Goal: Transaction & Acquisition: Book appointment/travel/reservation

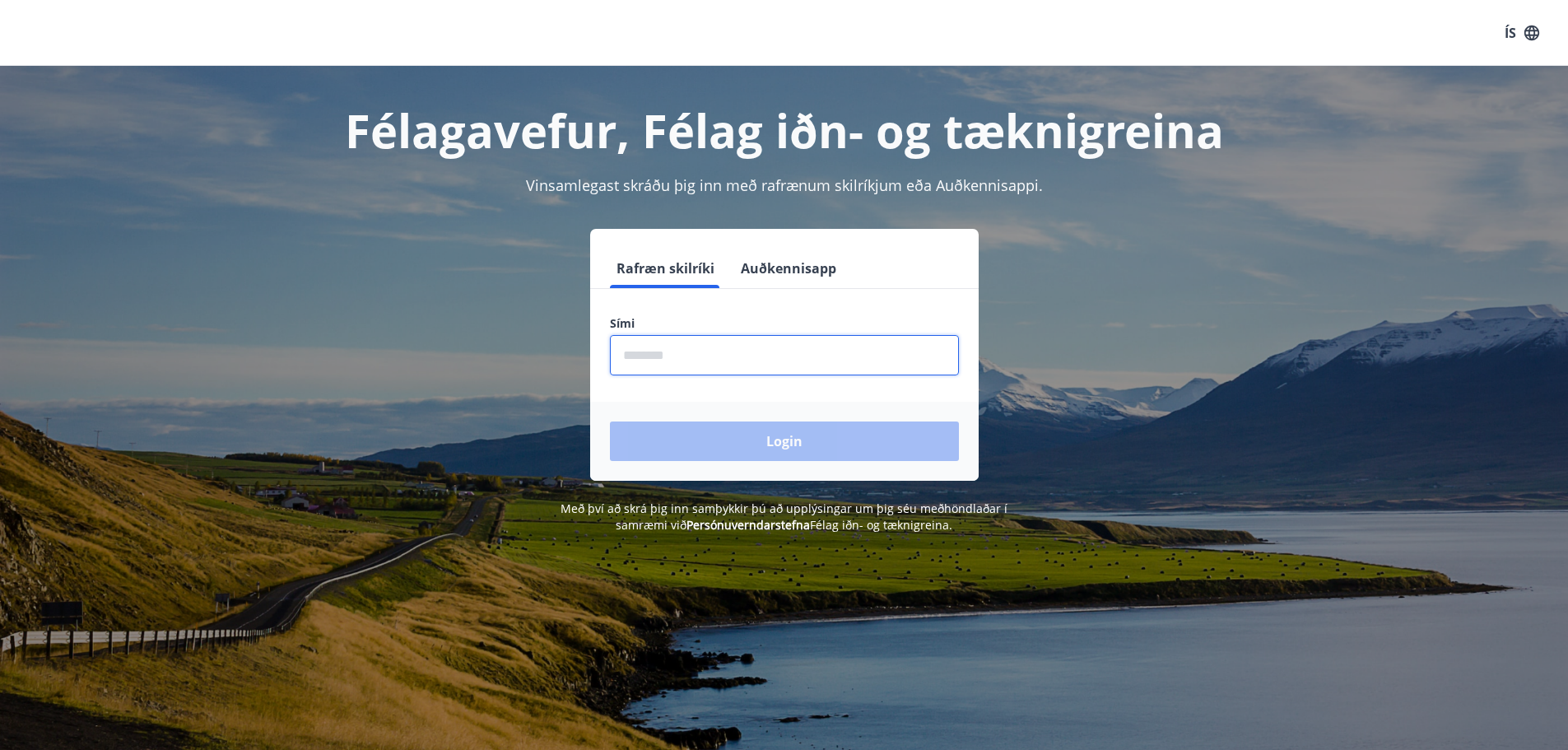
click at [679, 364] on input "phone" at bounding box center [784, 355] width 349 height 41
type input "********"
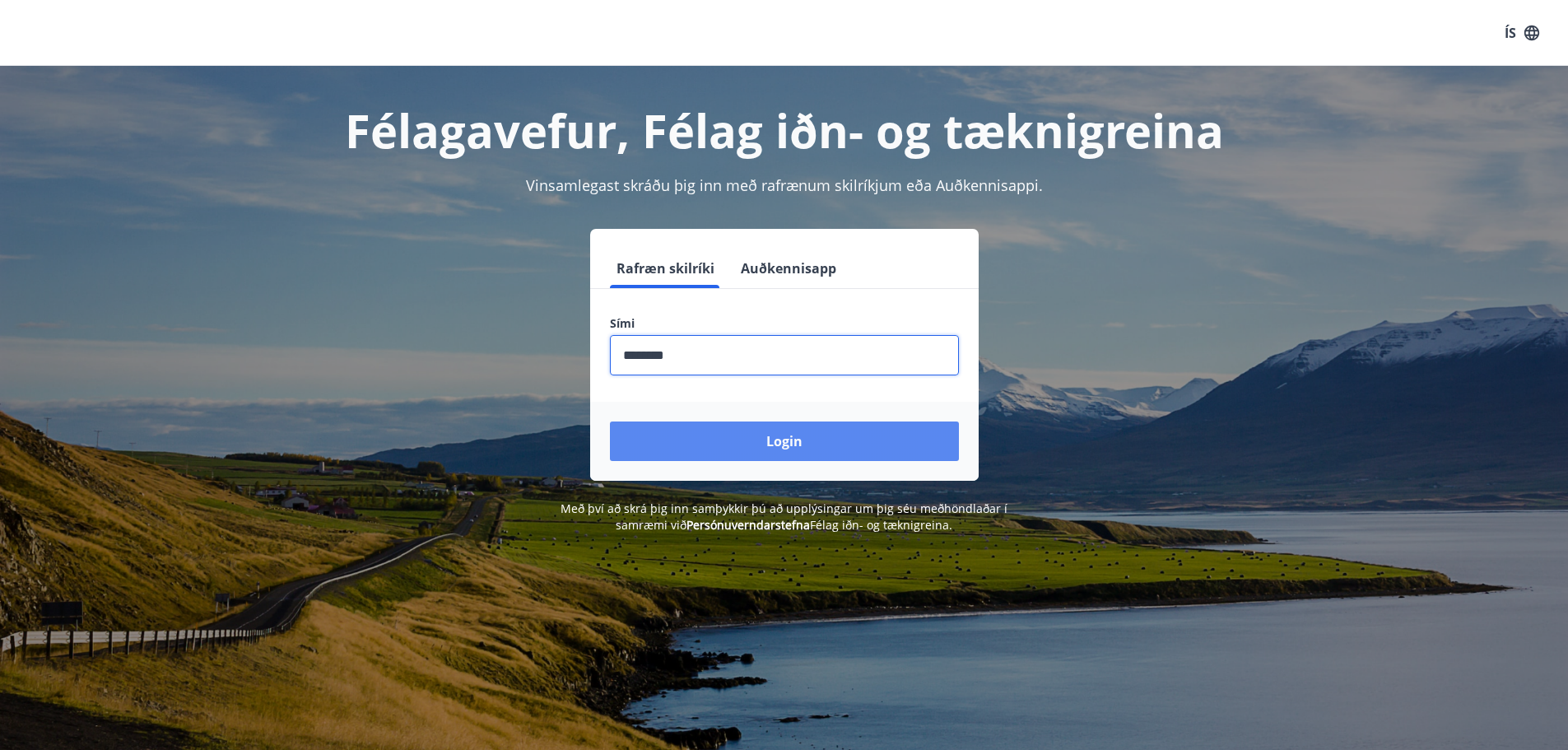
click at [756, 448] on button "Login" at bounding box center [784, 441] width 349 height 40
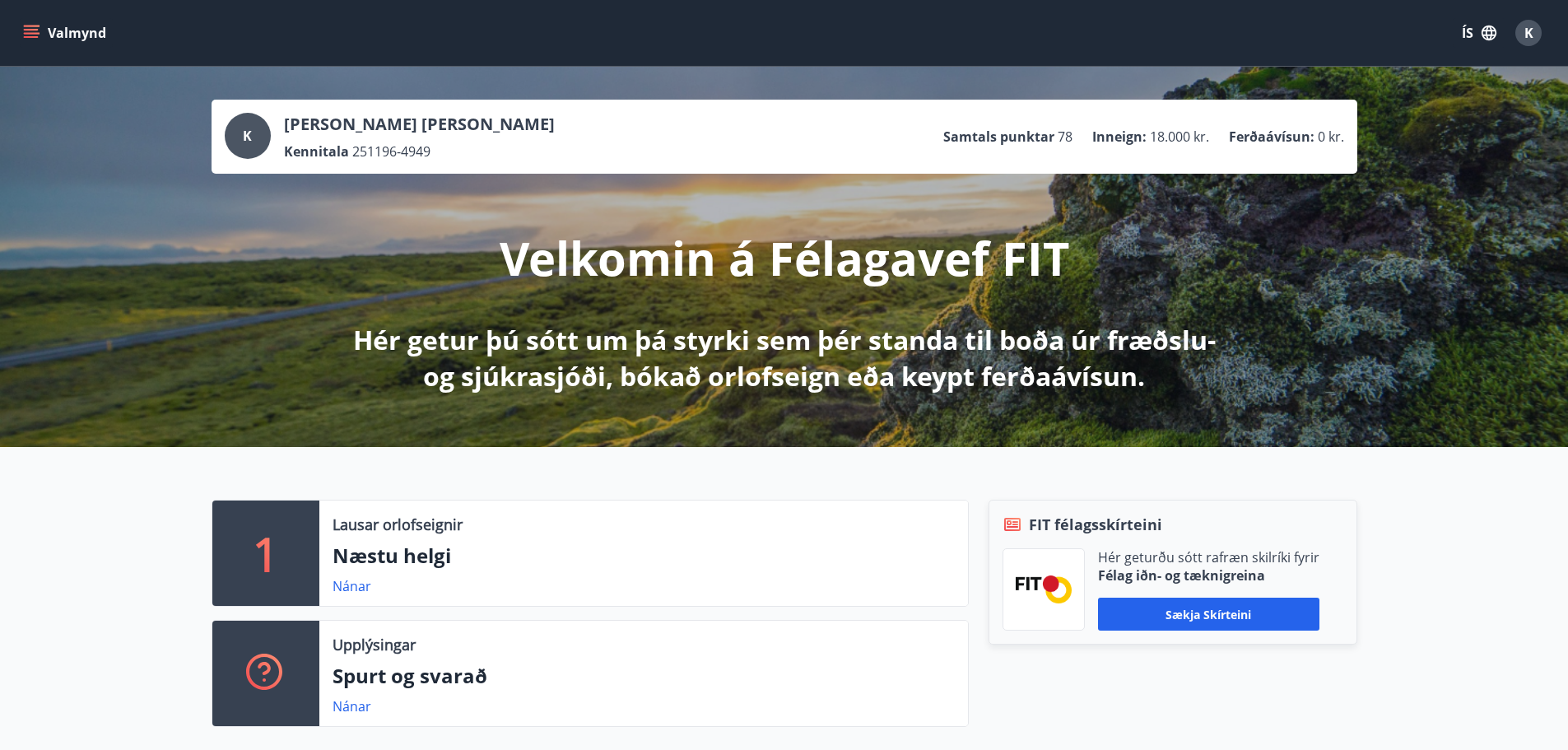
click at [31, 34] on icon "menu" at bounding box center [32, 33] width 18 height 2
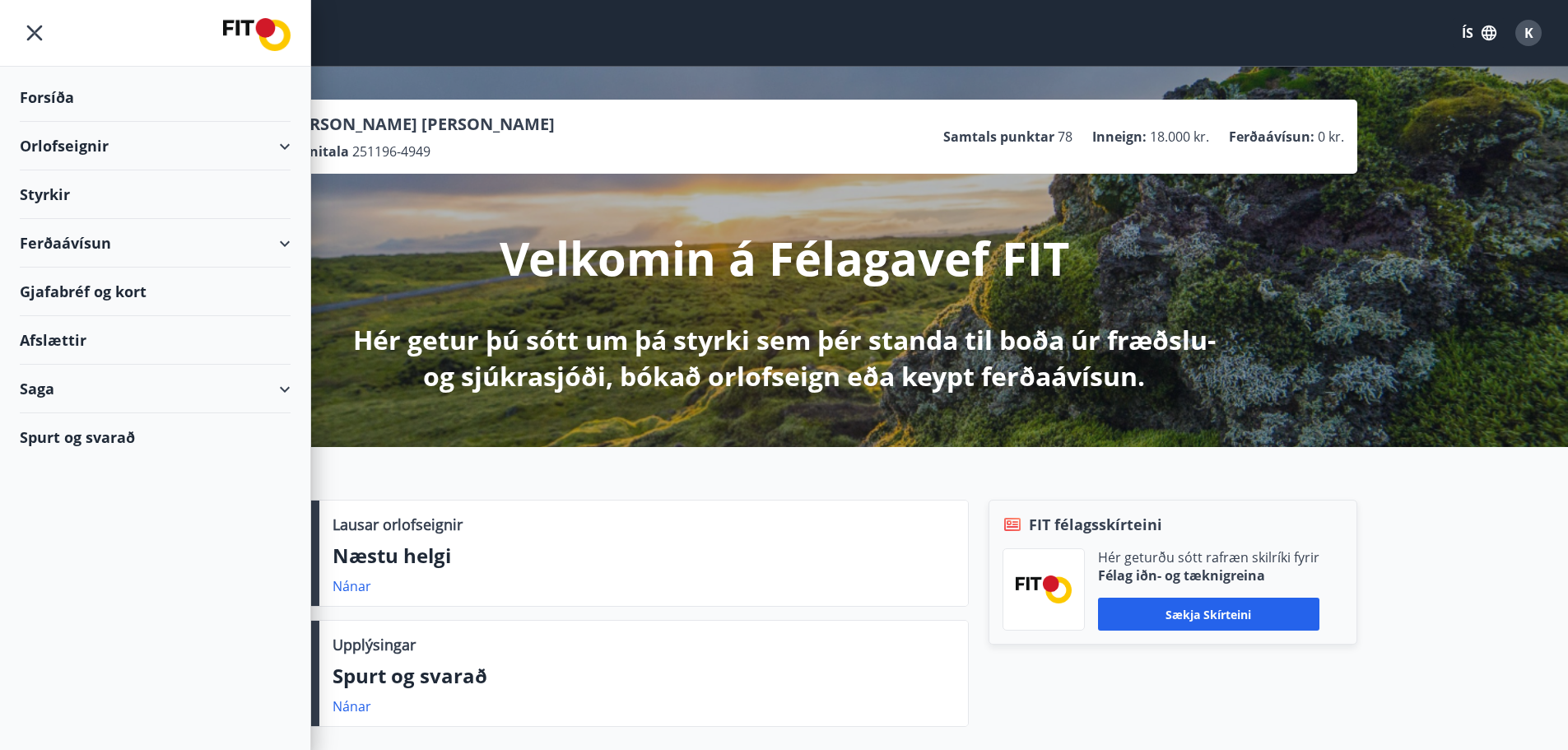
click at [171, 141] on div "Orlofseignir" at bounding box center [155, 146] width 271 height 48
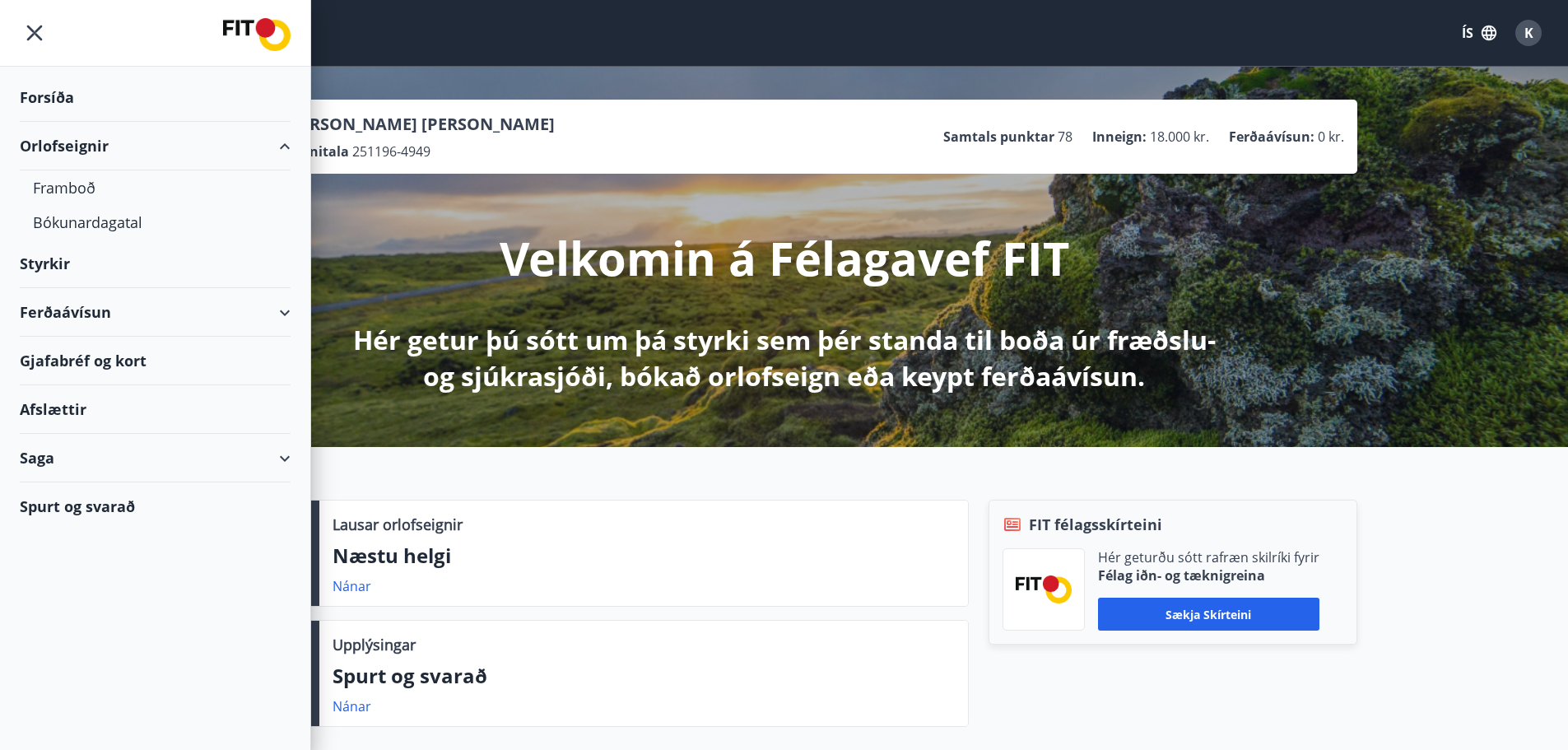
click at [172, 141] on div "Orlofseignir" at bounding box center [155, 146] width 271 height 48
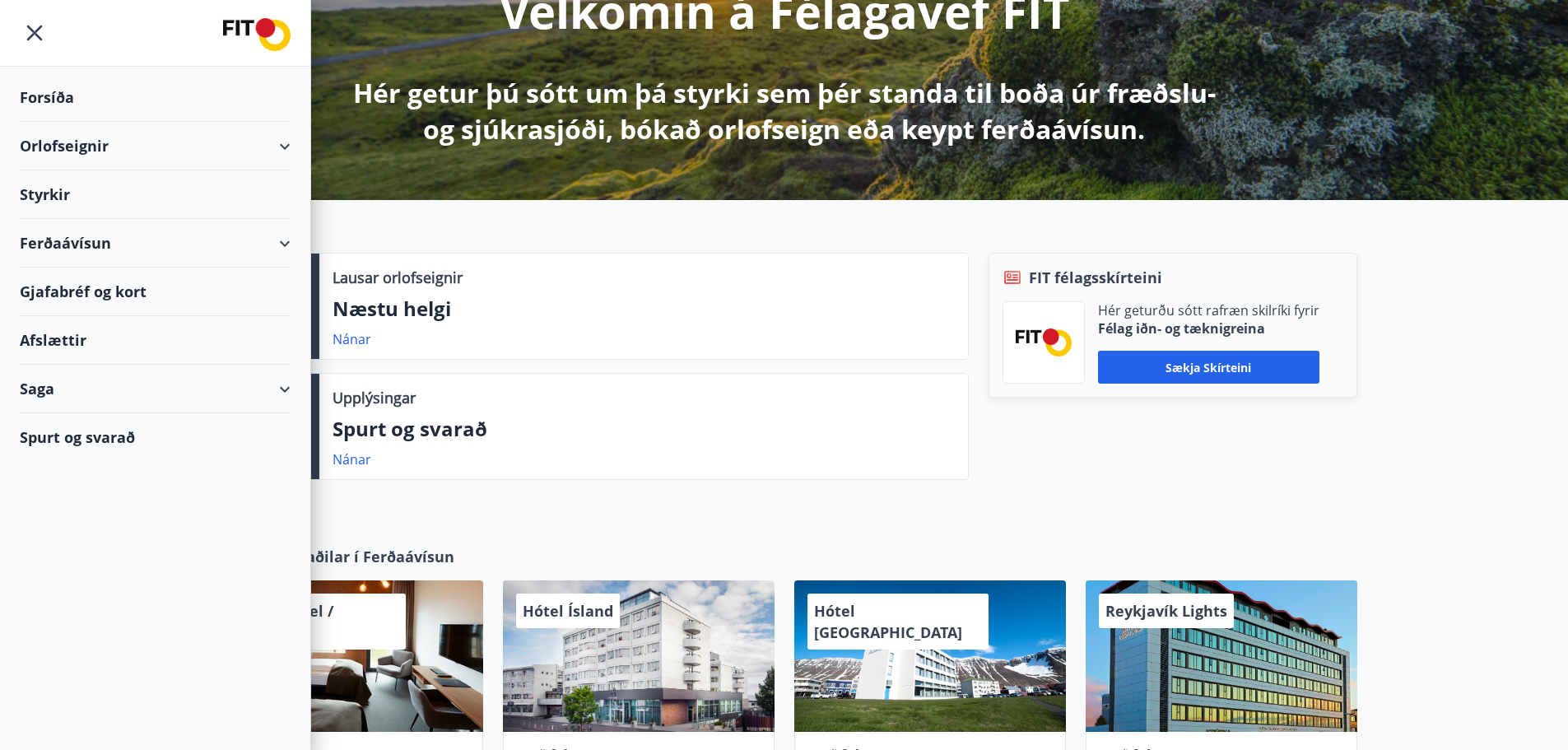
scroll to position [903, 0]
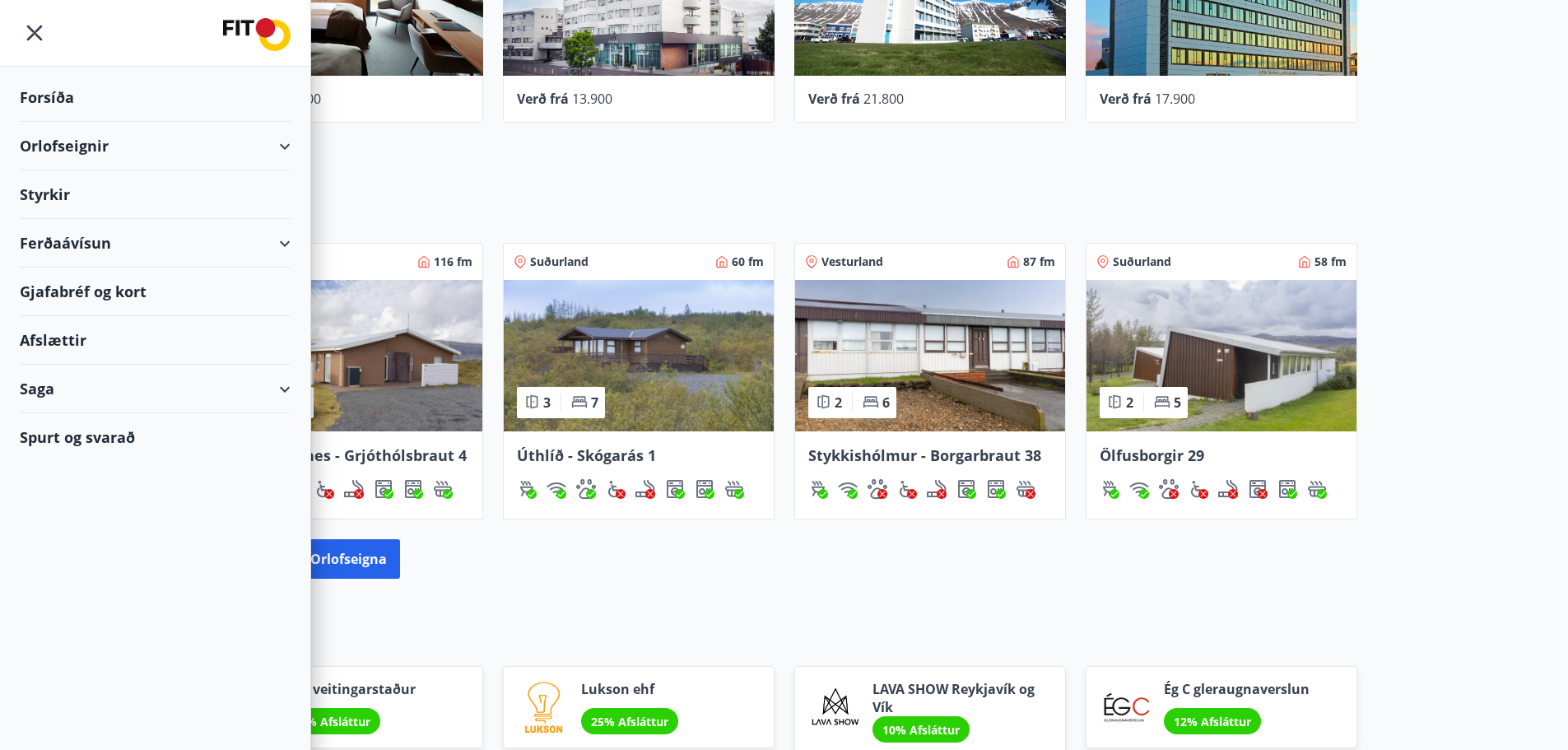
click at [1487, 434] on div "Orlofseignir Suðurland 116 fm 3 7 Öndverðarnes - Grjóthólsbraut 4 Suðurland 60 …" at bounding box center [784, 393] width 1568 height 423
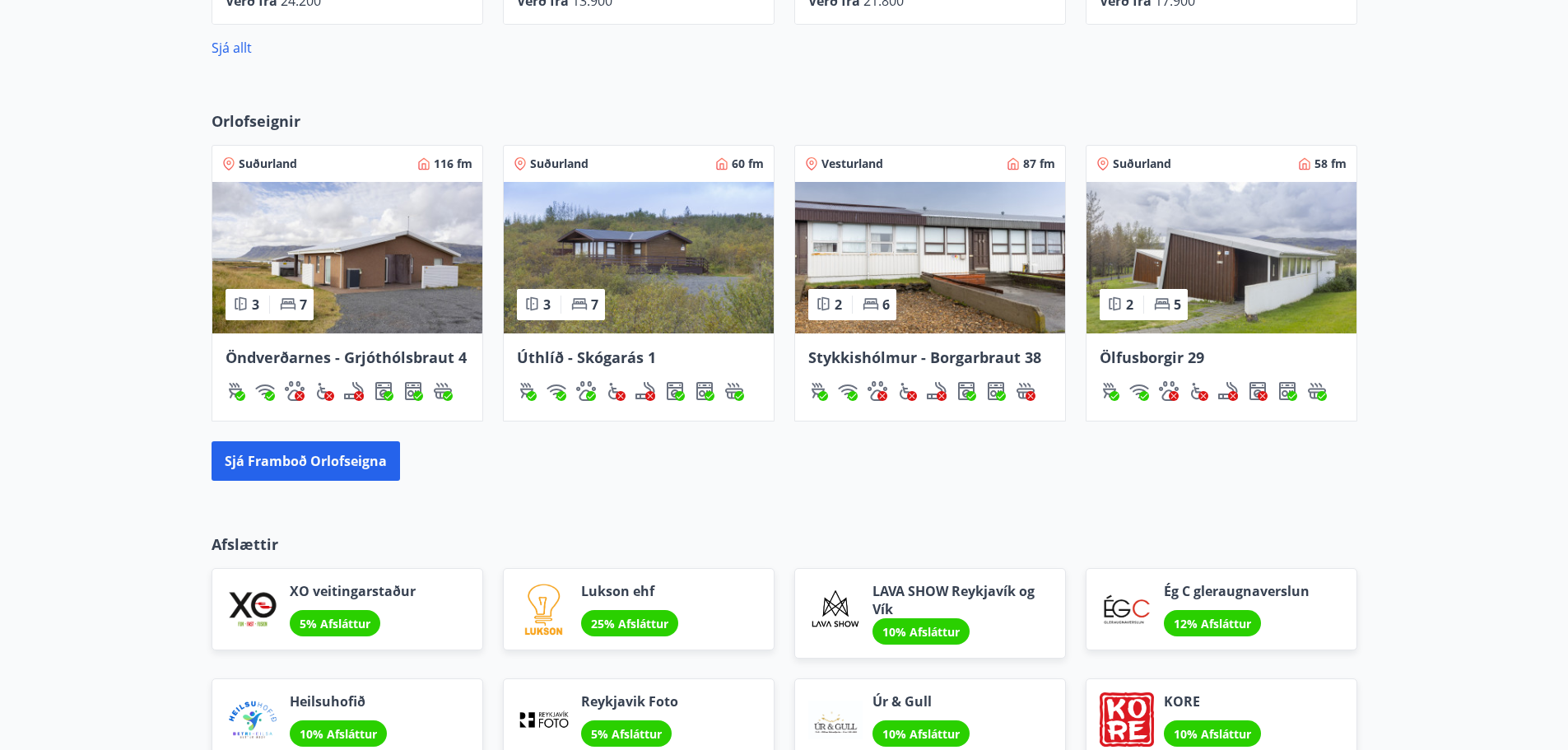
scroll to position [1003, 0]
click at [269, 465] on button "Sjá framboð orlofseigna" at bounding box center [306, 460] width 189 height 40
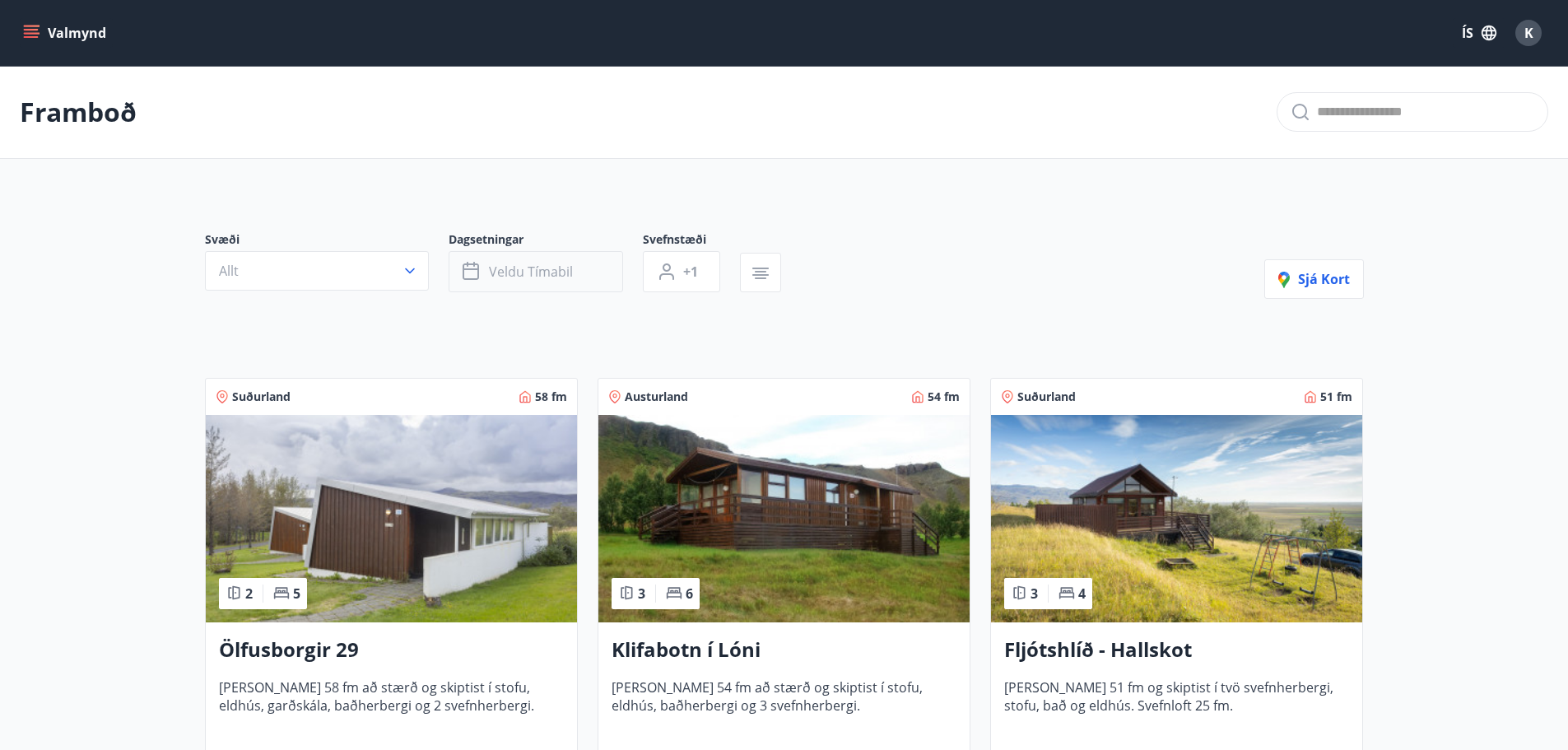
click at [573, 267] on button "Veldu tímabil" at bounding box center [536, 271] width 175 height 42
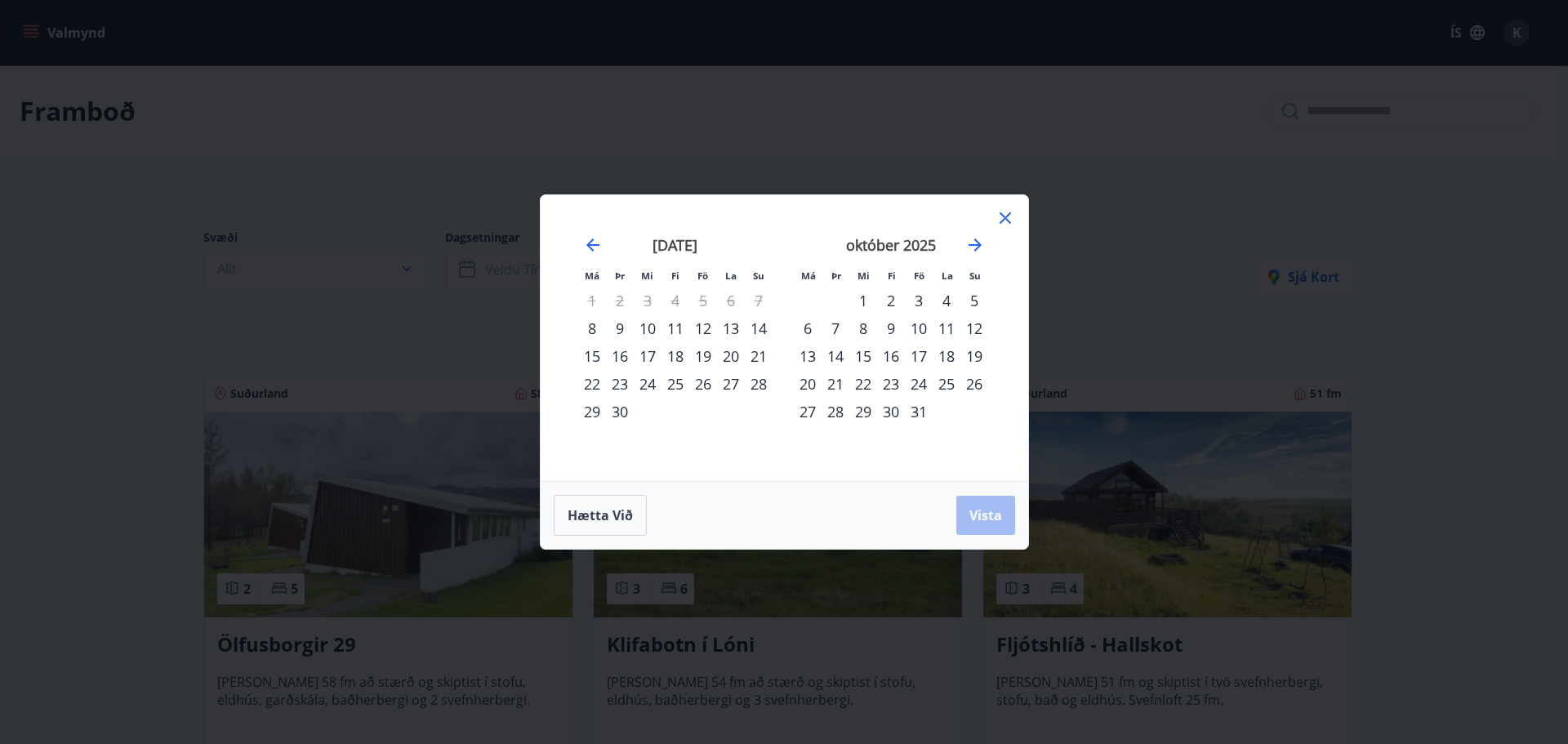
click at [1011, 217] on icon at bounding box center [1004, 218] width 19 height 19
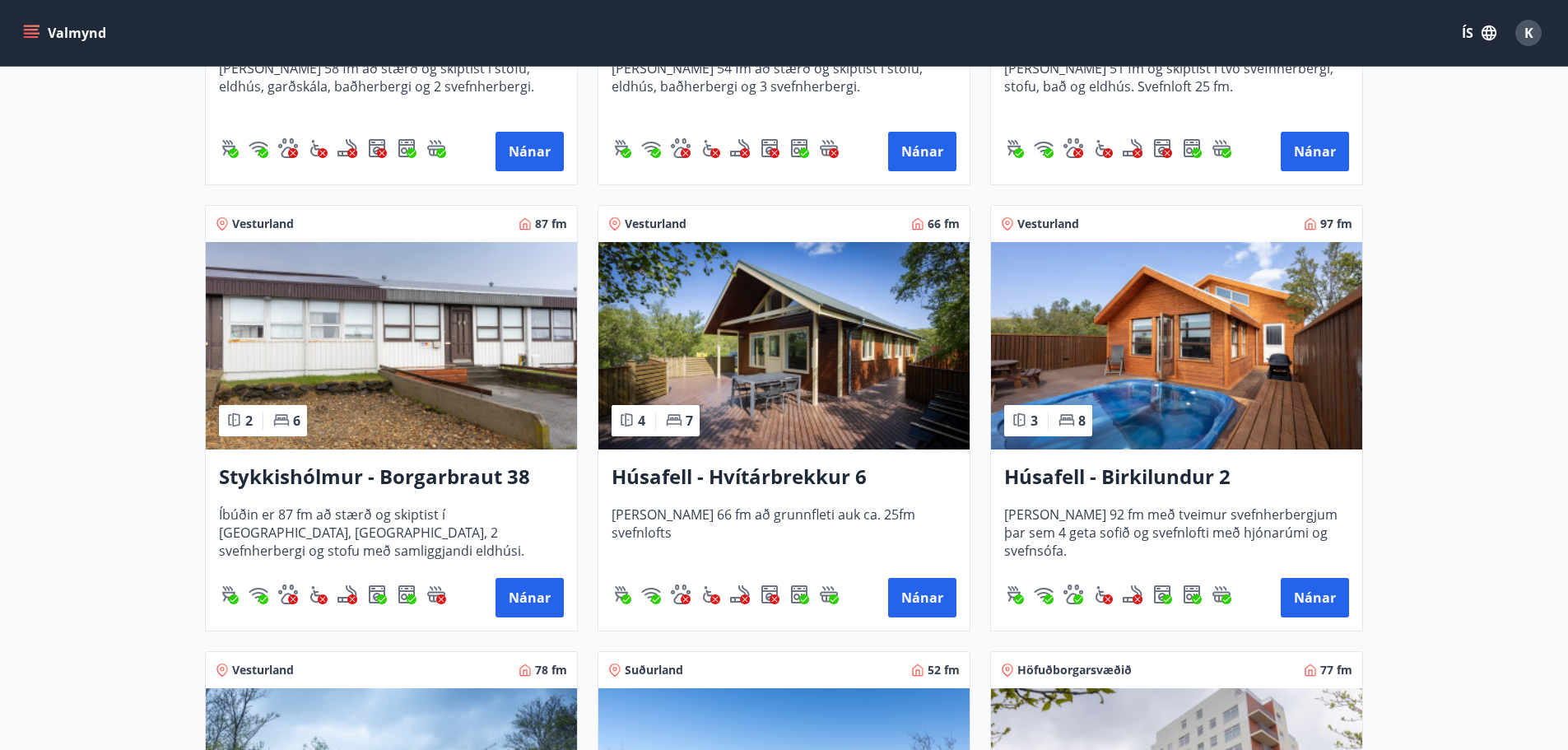
scroll to position [658, 0]
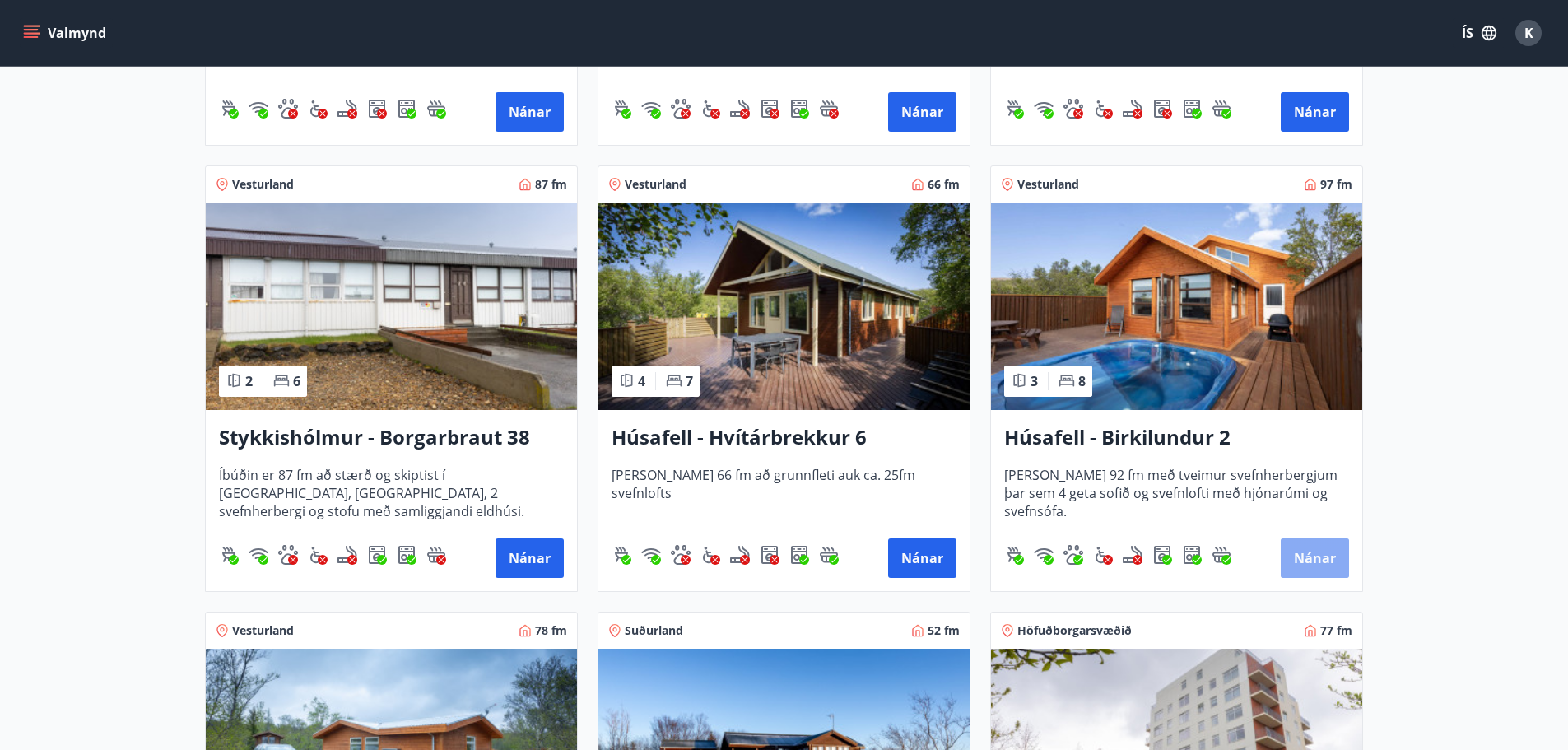
click at [1321, 563] on button "Nánar" at bounding box center [1315, 558] width 69 height 40
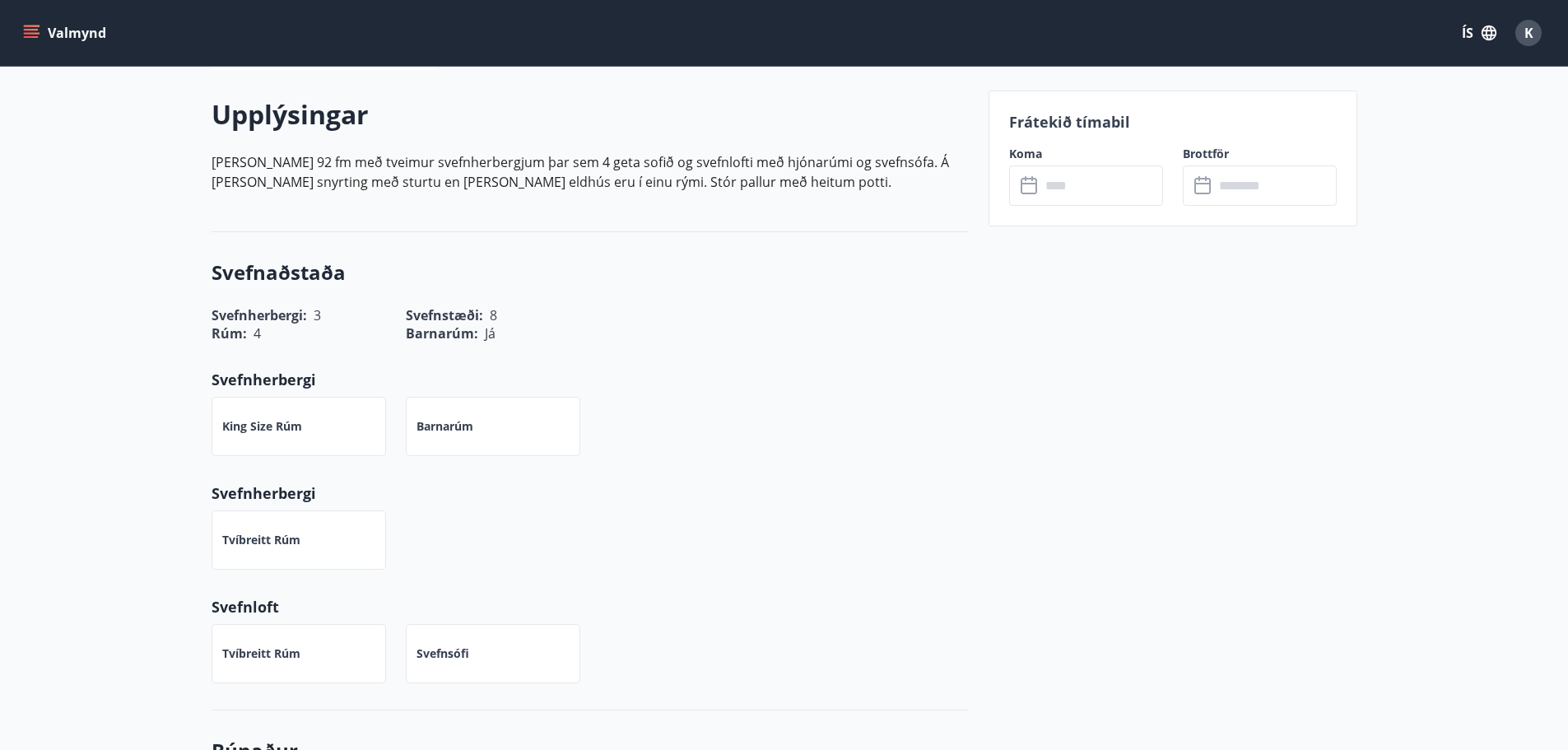
scroll to position [494, 0]
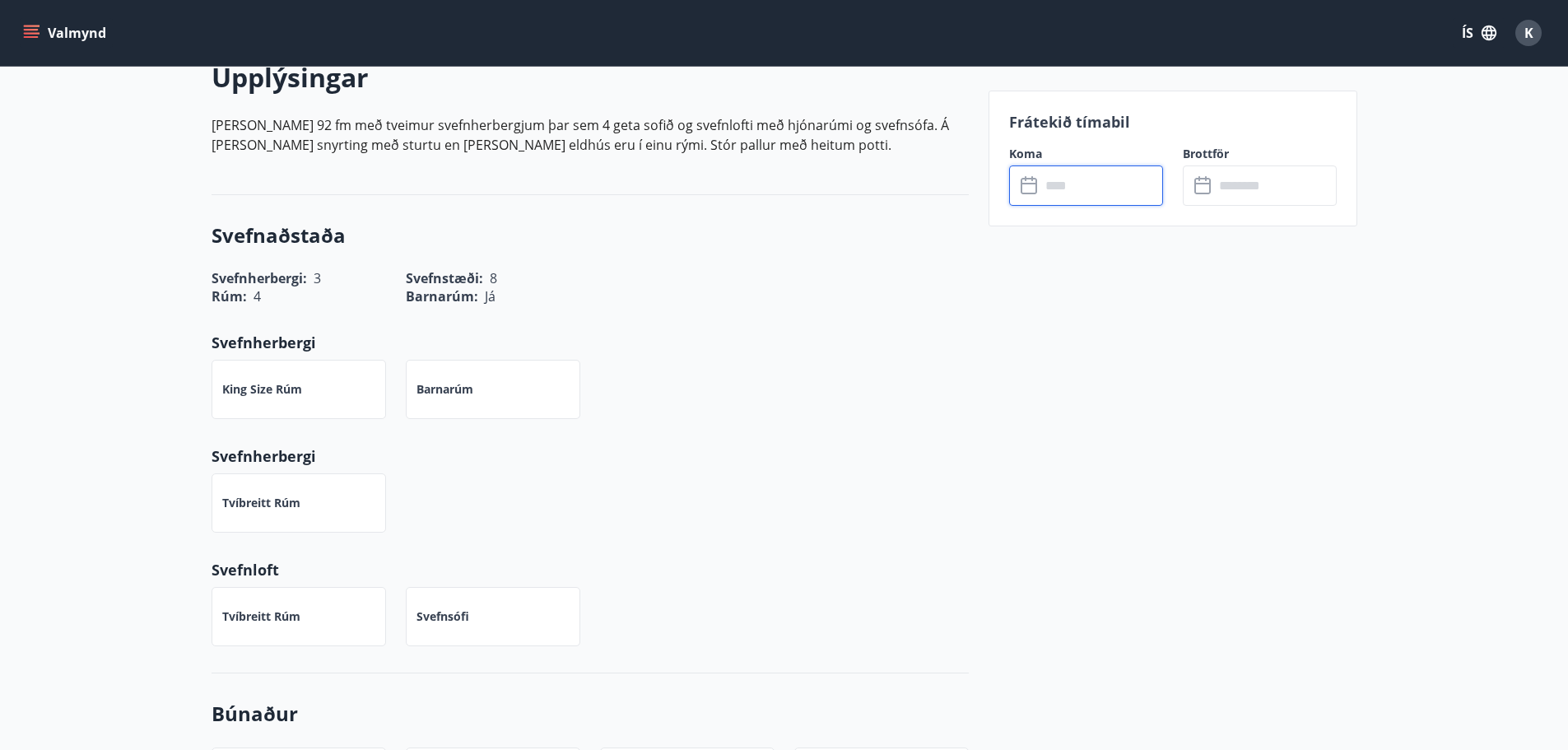
click at [1076, 189] on input "text" at bounding box center [1101, 186] width 123 height 41
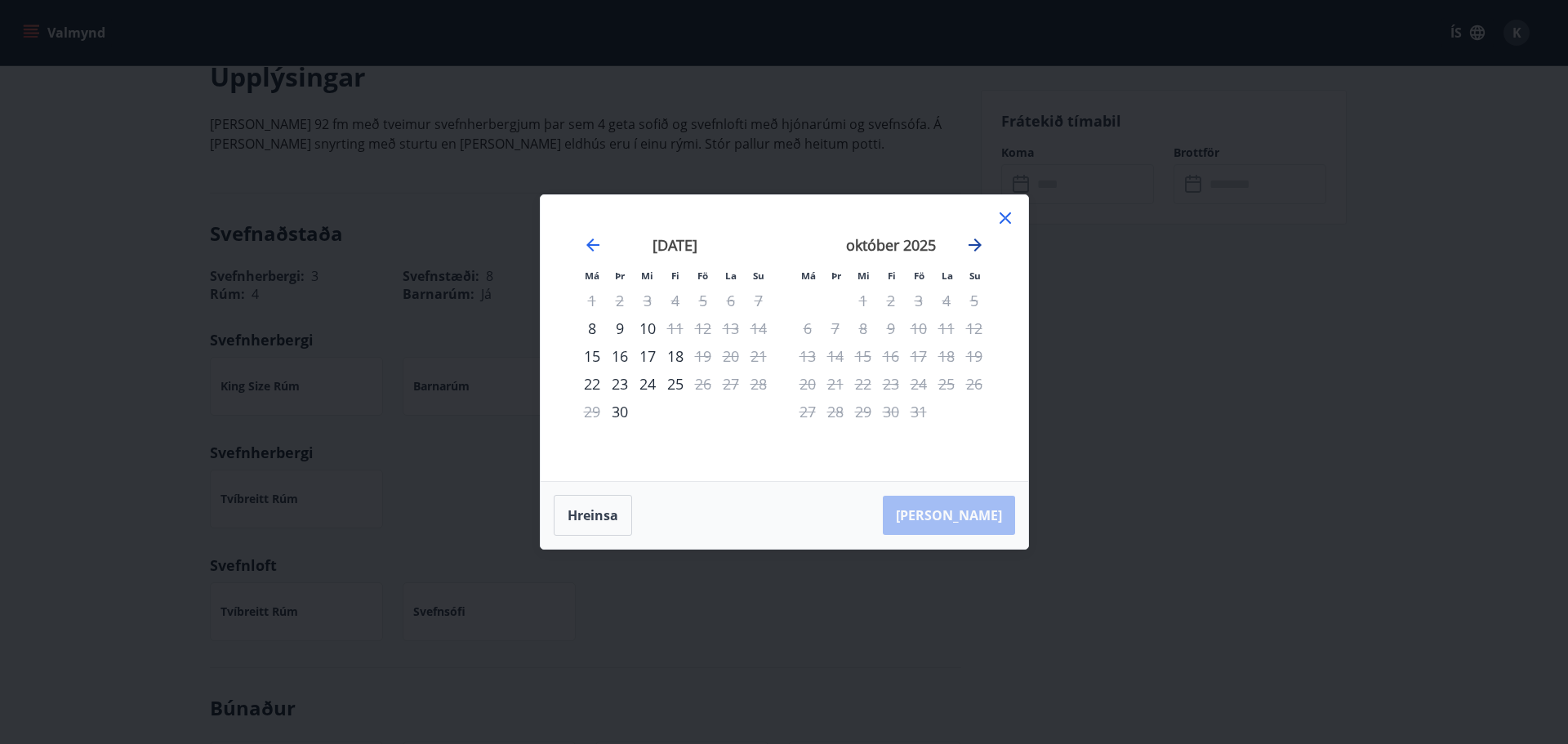
click at [981, 243] on icon "Move forward to switch to the next month." at bounding box center [975, 245] width 19 height 19
click at [592, 248] on icon "Move backward to switch to the previous month." at bounding box center [592, 245] width 19 height 19
click at [999, 217] on icon at bounding box center [1004, 218] width 19 height 19
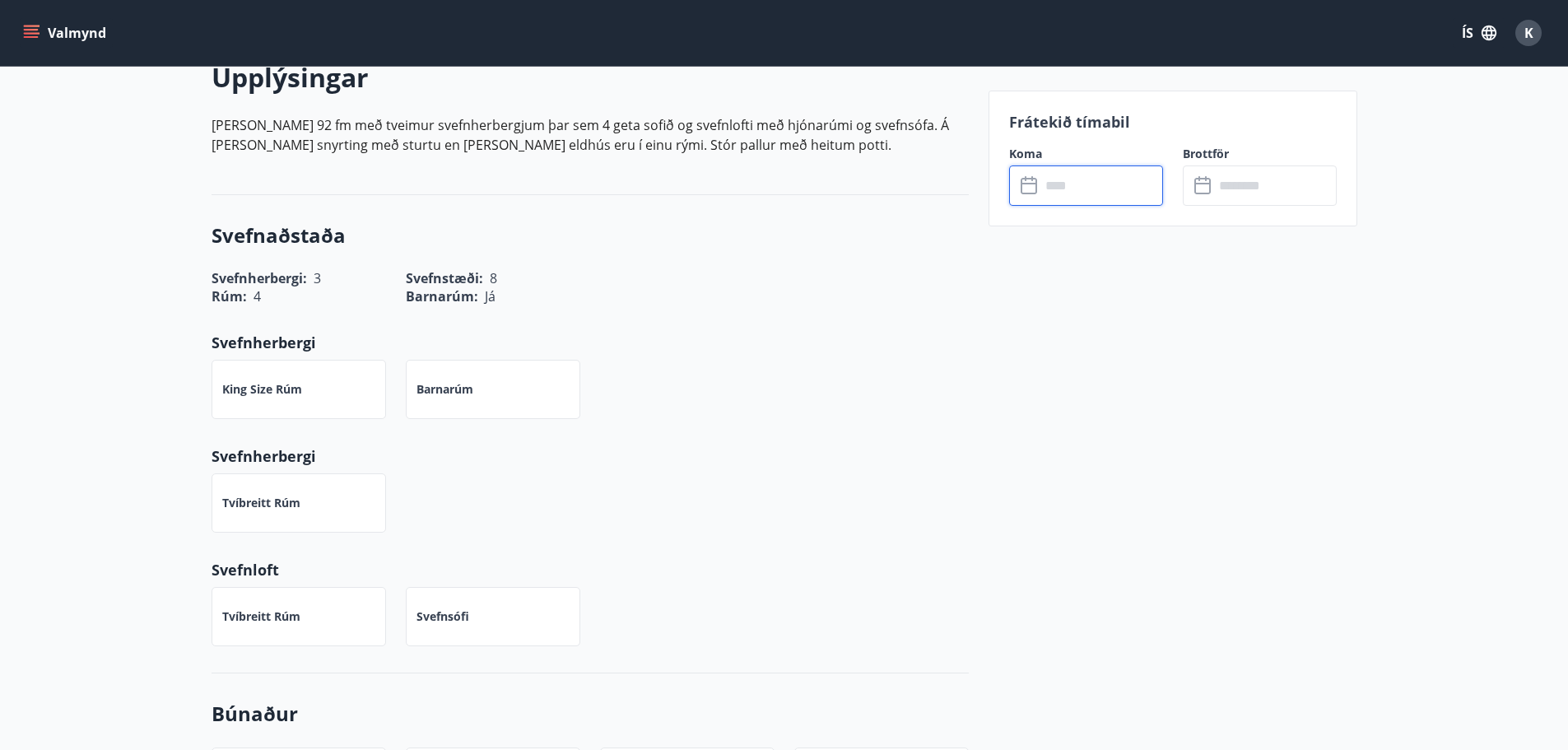
scroll to position [0, 0]
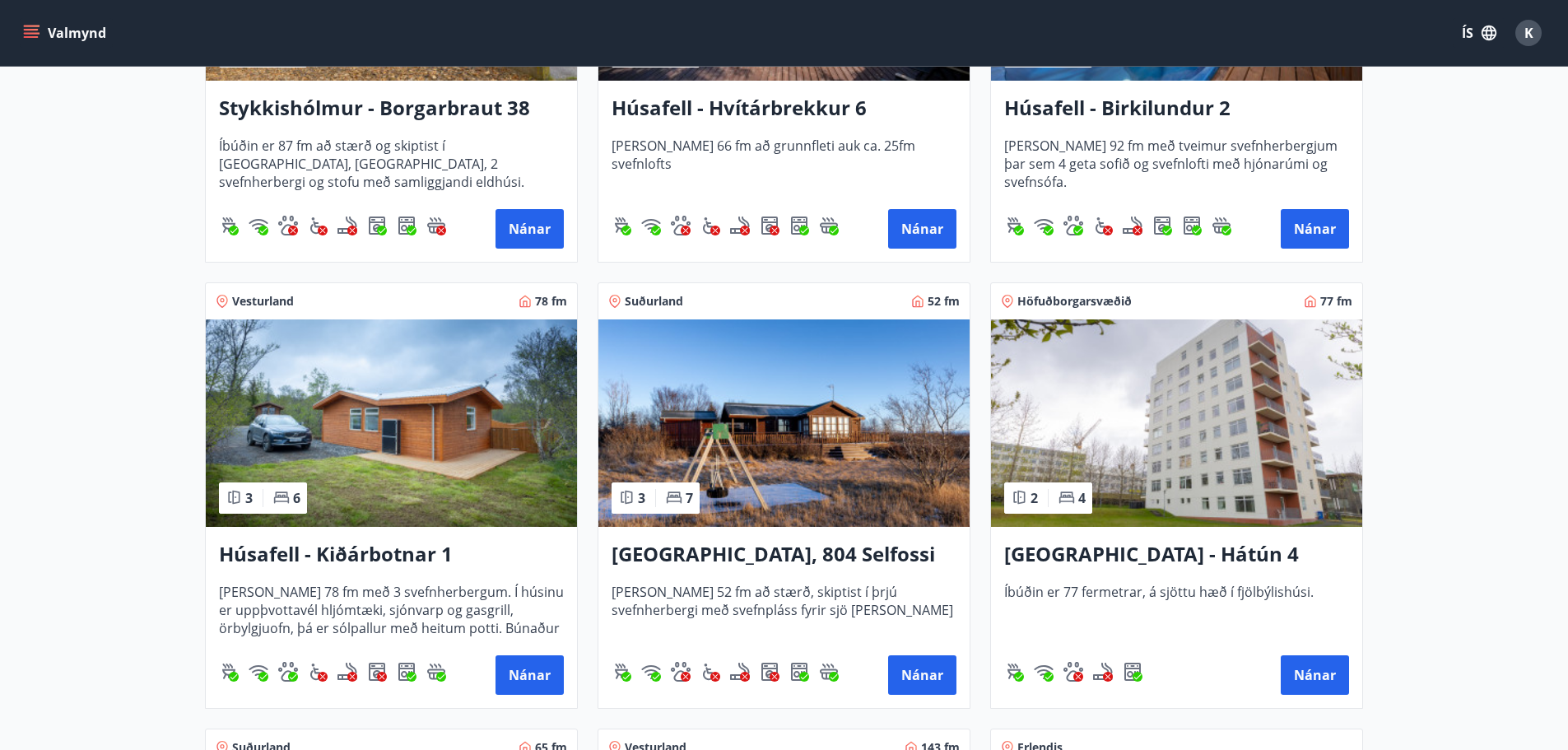
scroll to position [1070, 0]
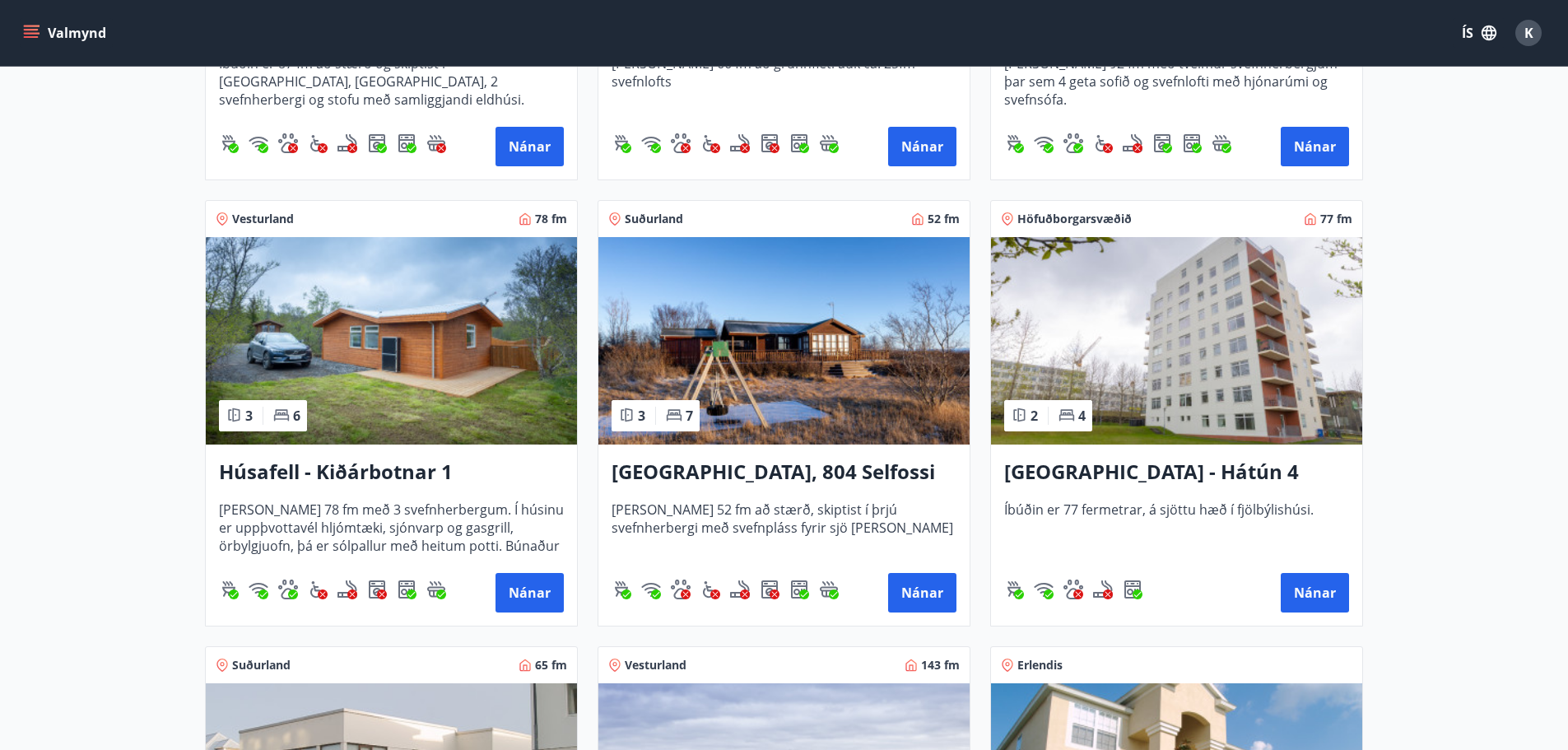
click at [449, 357] on img at bounding box center [391, 341] width 371 height 208
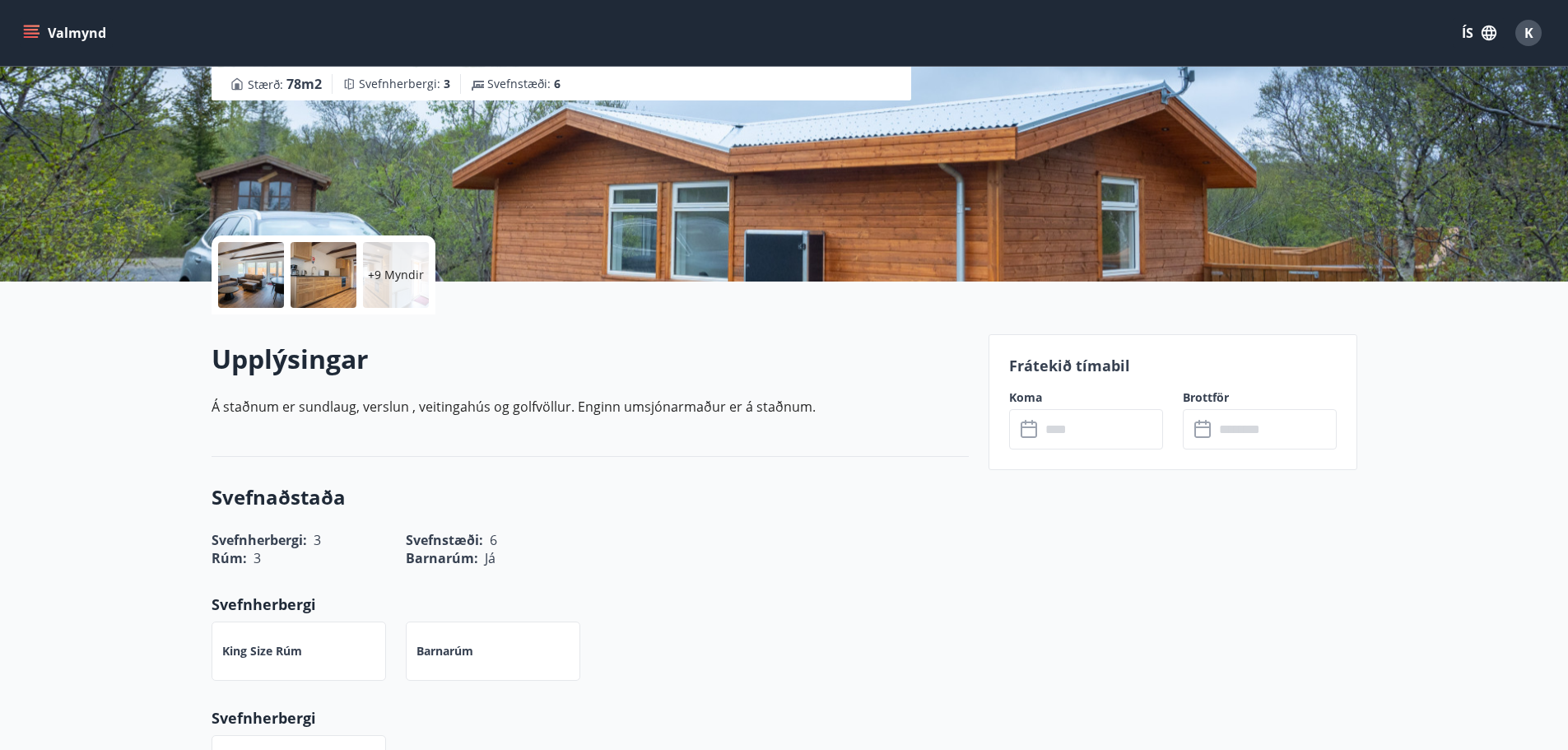
scroll to position [247, 0]
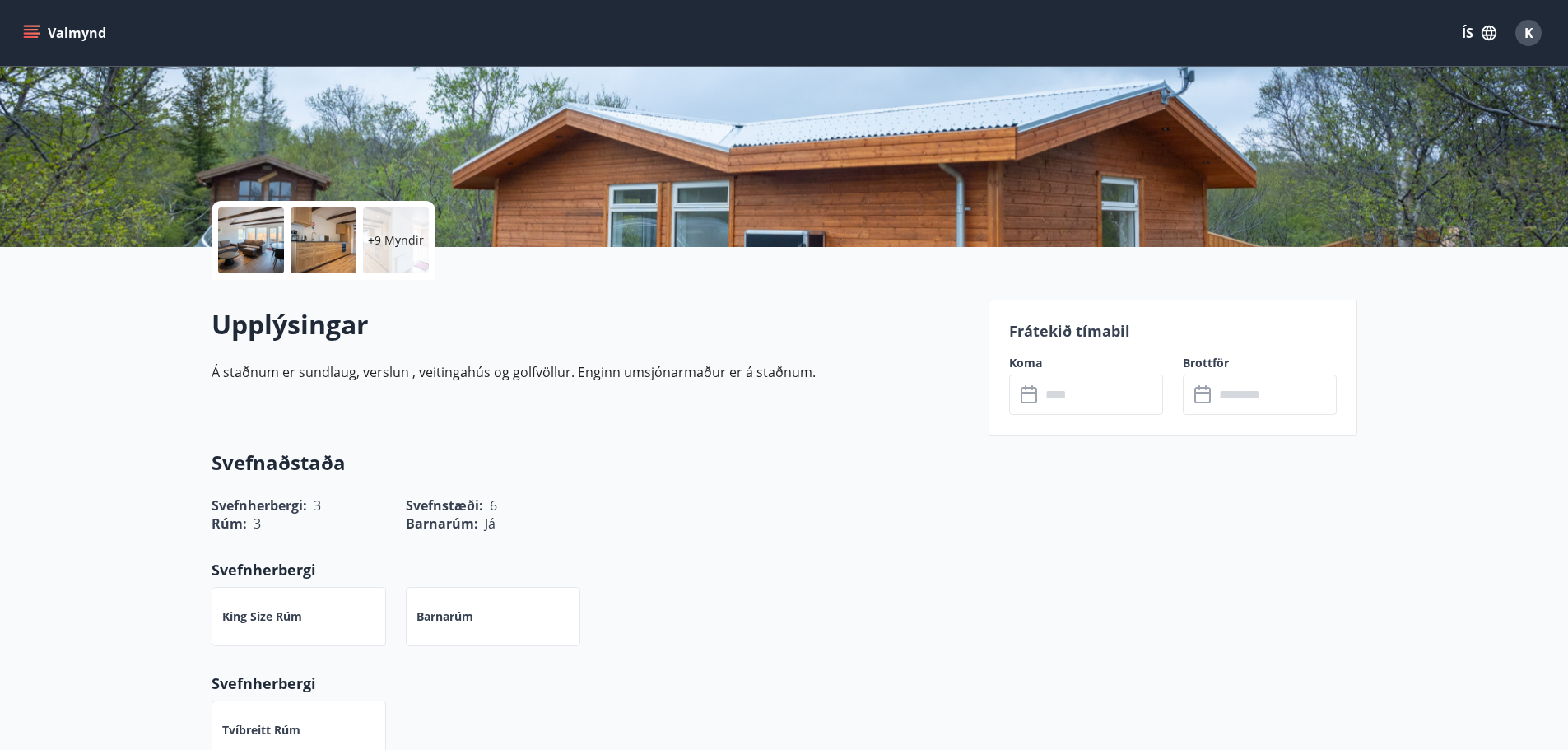
click at [1071, 392] on input "text" at bounding box center [1101, 395] width 123 height 41
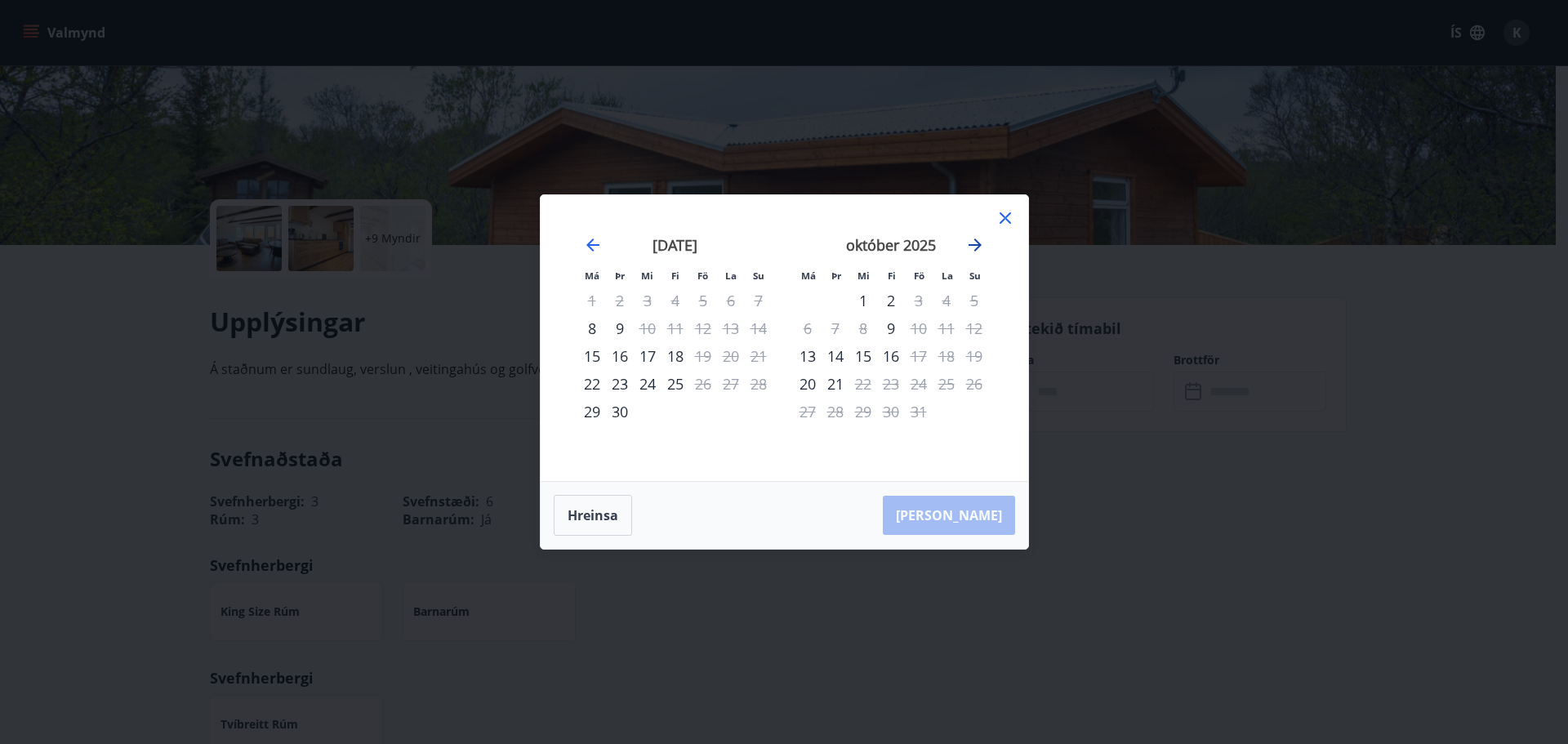
click at [978, 240] on icon "Move forward to switch to the next month." at bounding box center [975, 245] width 19 height 19
click at [1002, 219] on icon at bounding box center [1004, 218] width 19 height 19
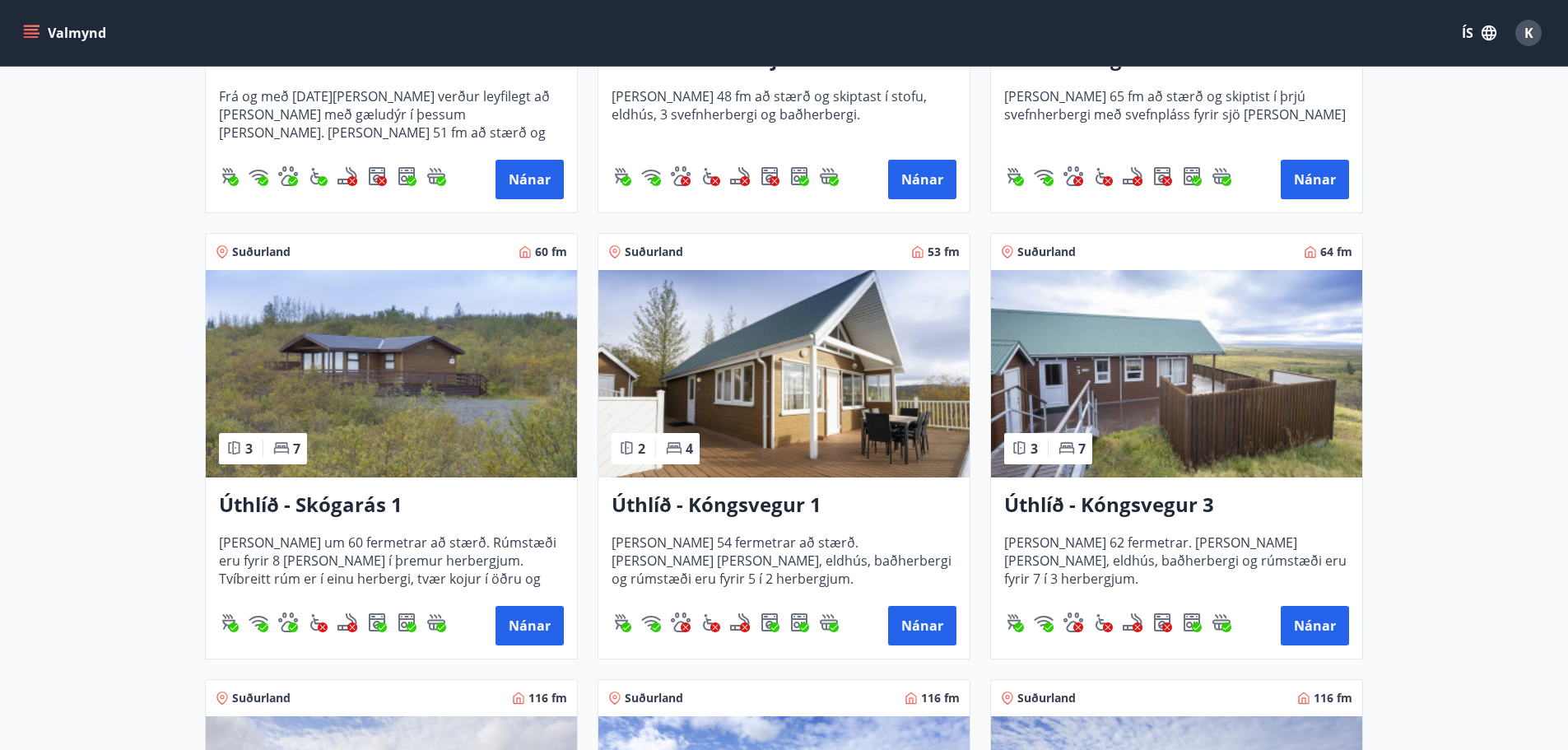
scroll to position [2388, 0]
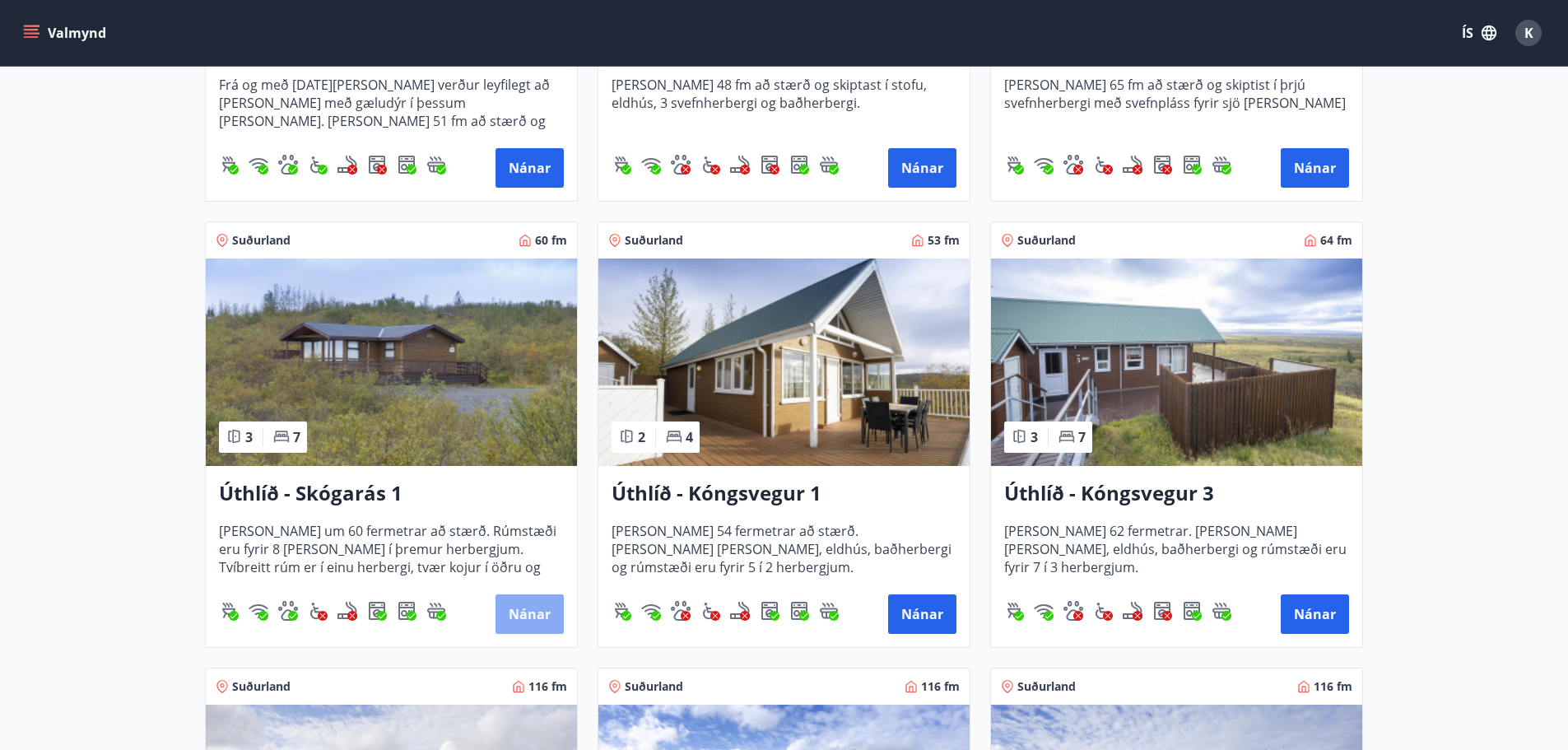
click at [538, 609] on button "Nánar" at bounding box center [529, 614] width 69 height 40
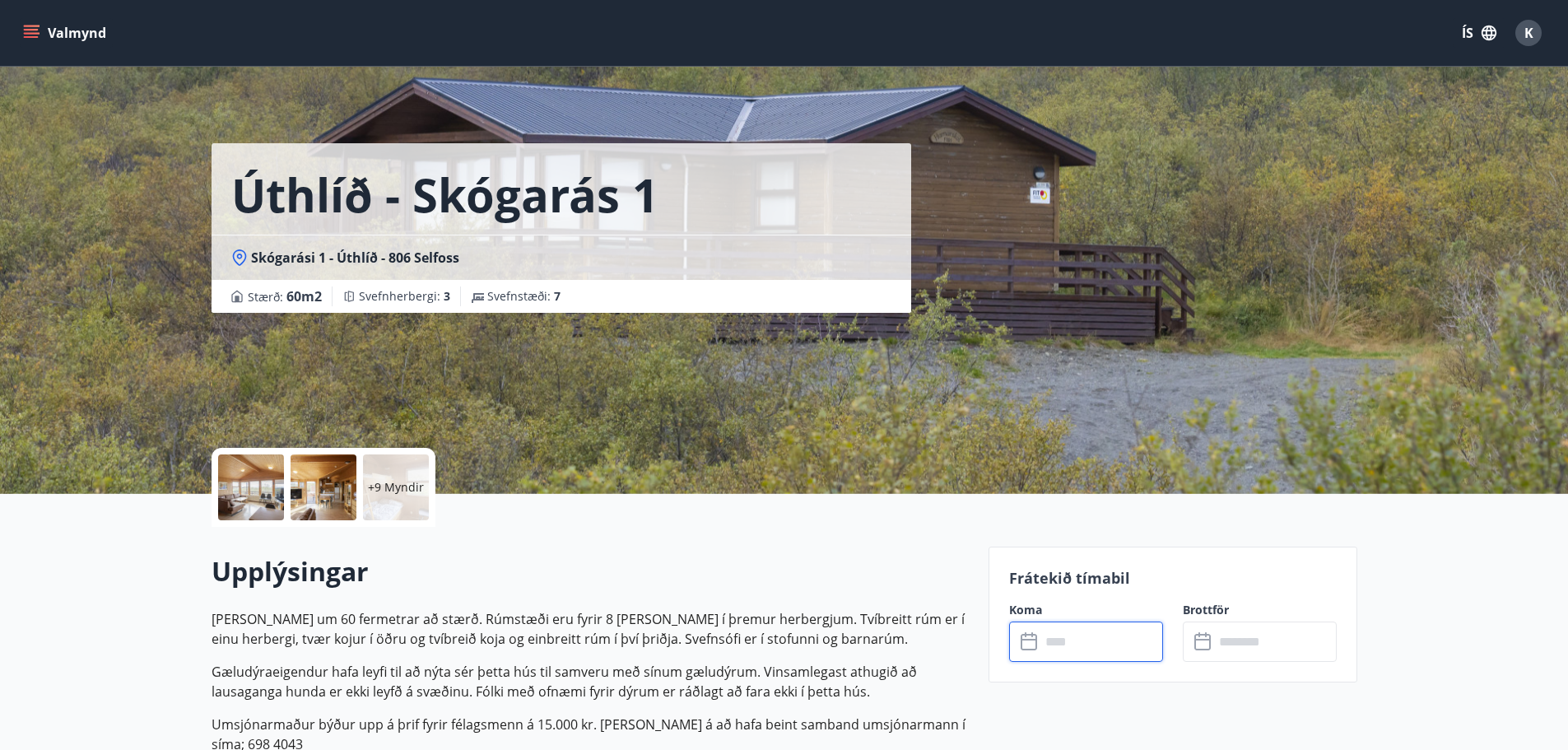
click at [1070, 647] on input "text" at bounding box center [1101, 642] width 123 height 41
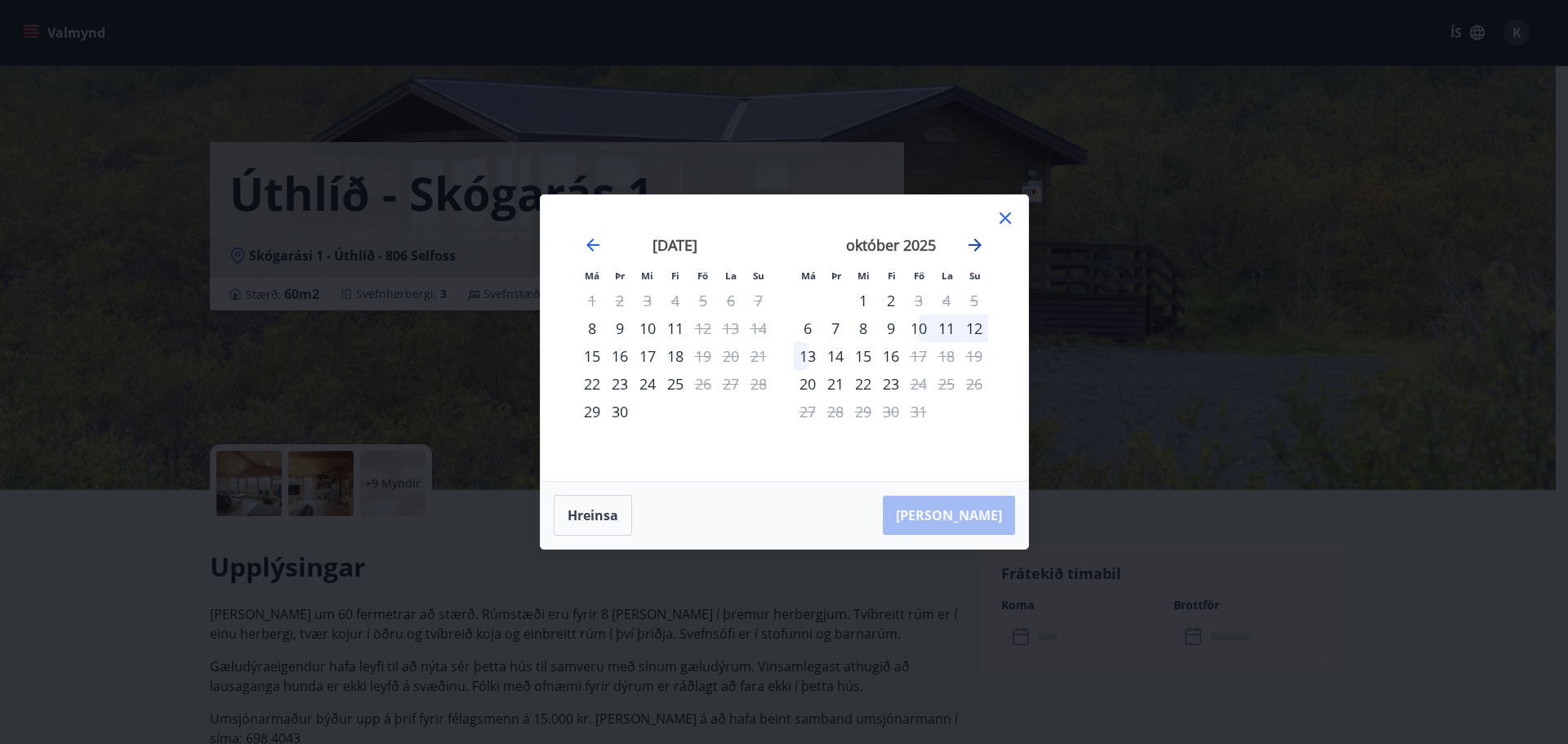
click at [968, 242] on icon "Move forward to switch to the next month." at bounding box center [975, 245] width 19 height 19
click at [594, 245] on icon "Move backward to switch to the previous month." at bounding box center [593, 245] width 13 height 13
click at [1002, 221] on icon at bounding box center [1005, 219] width 12 height 12
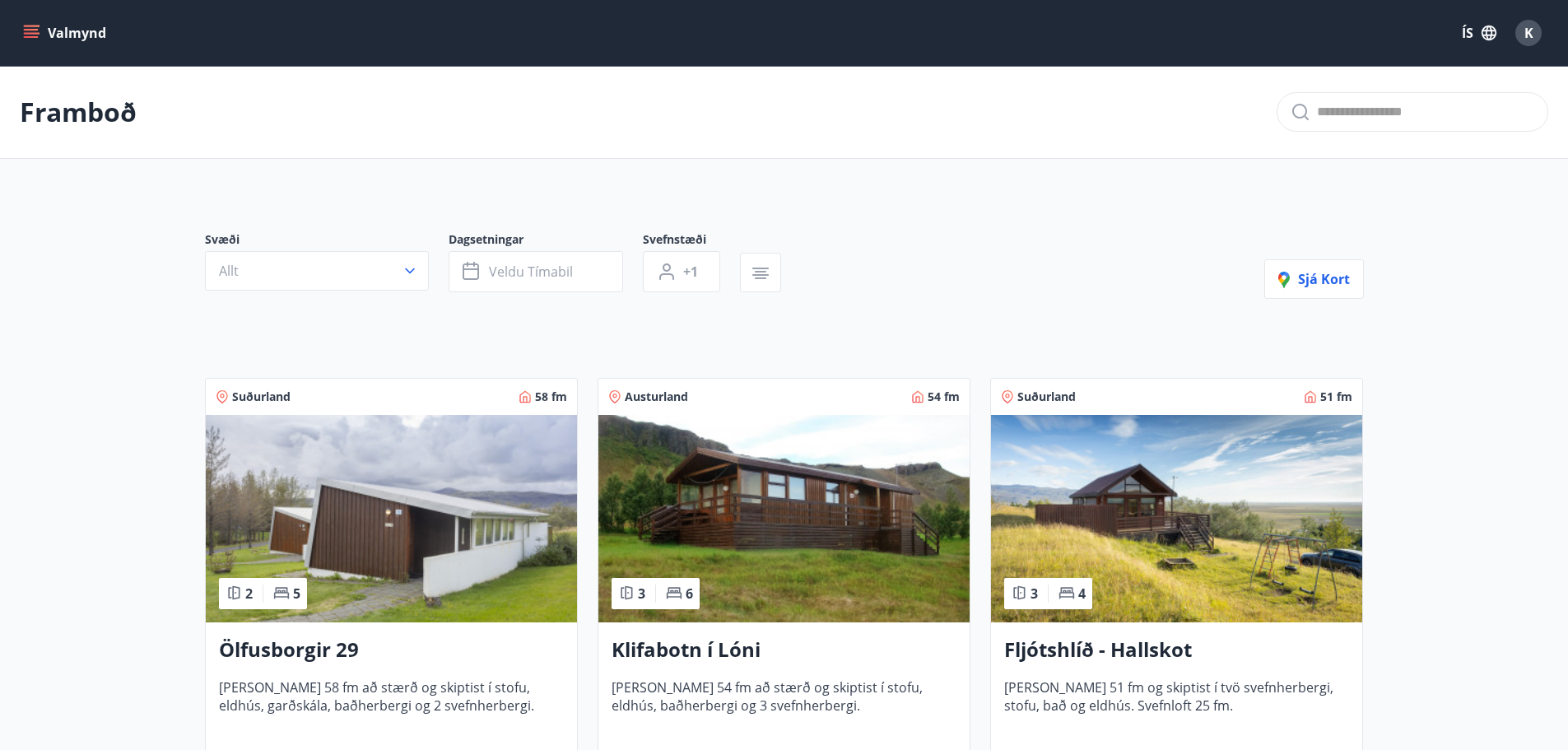
click at [1536, 30] on div "K" at bounding box center [1528, 32] width 26 height 26
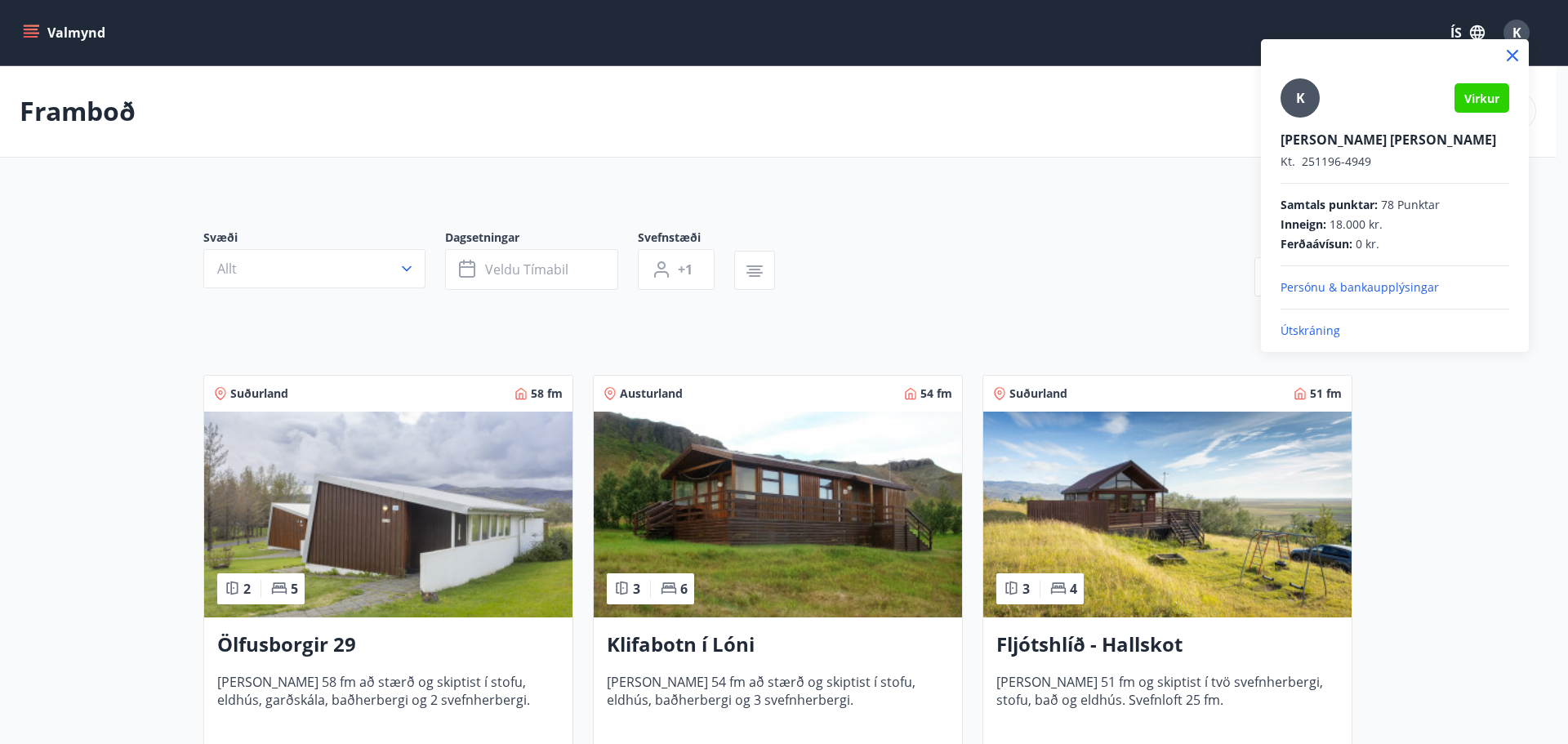
click at [1312, 332] on p "Útskráning" at bounding box center [1395, 330] width 229 height 16
